Goal: Go to known website: Go to known website

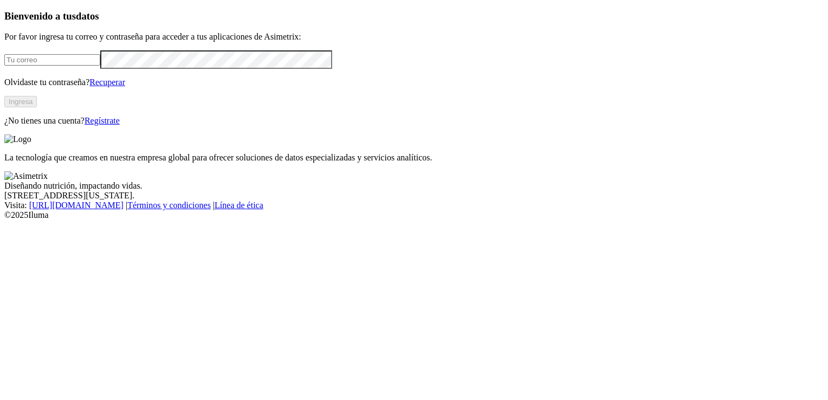
type input "[EMAIL_ADDRESS][DOMAIN_NAME]"
click at [37, 107] on button "Ingresa" at bounding box center [20, 101] width 33 height 11
